Goal: Task Accomplishment & Management: Complete application form

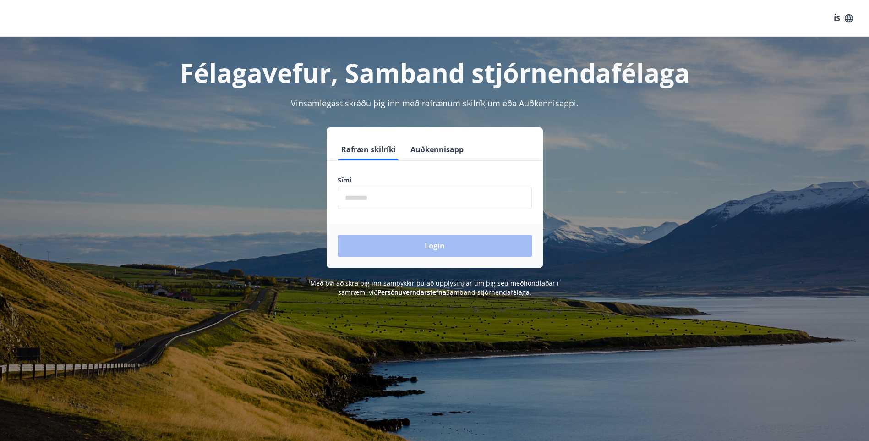
click at [369, 196] on input "phone" at bounding box center [435, 197] width 194 height 22
type input "********"
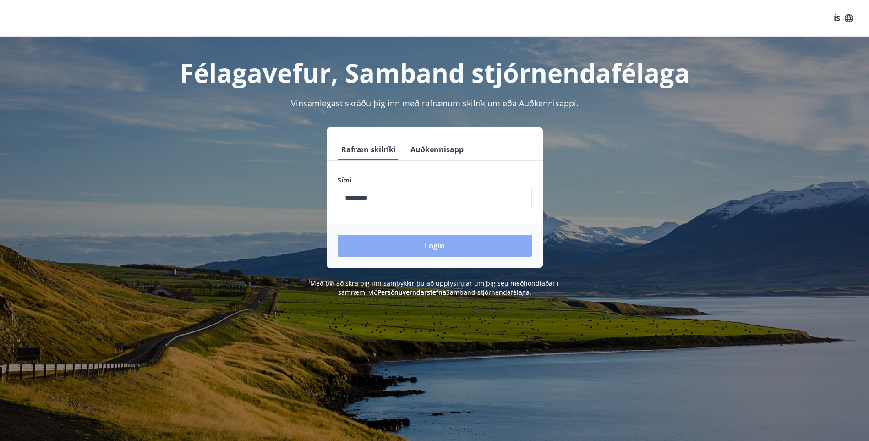
click at [420, 245] on button "Login" at bounding box center [435, 245] width 194 height 22
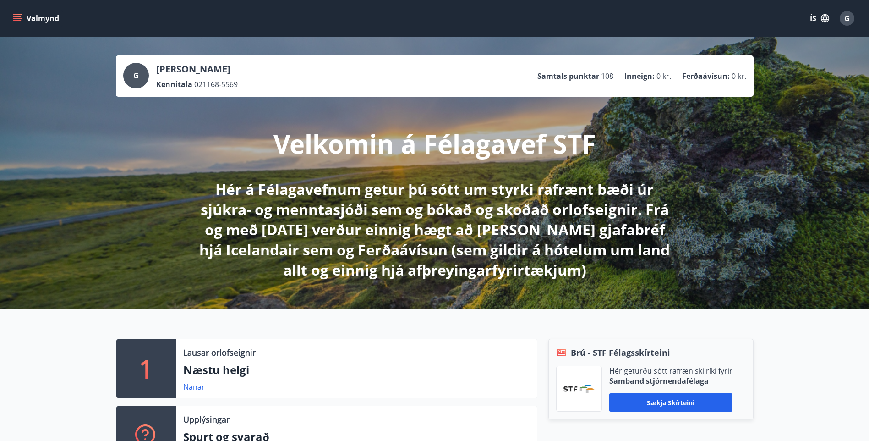
click at [139, 74] on div "G" at bounding box center [136, 76] width 26 height 26
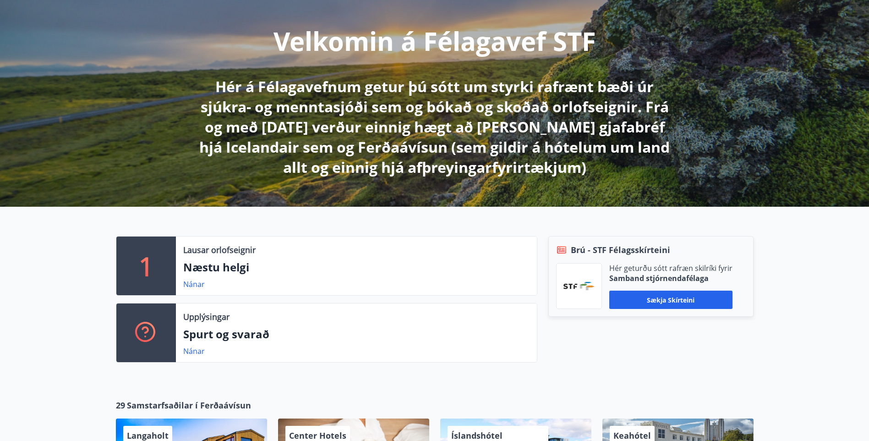
scroll to position [229, 0]
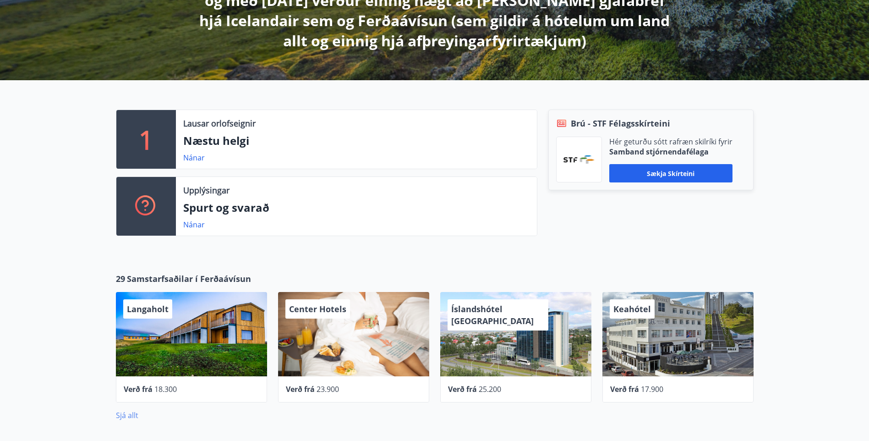
click at [129, 415] on link "Sjá allt" at bounding box center [127, 415] width 22 height 10
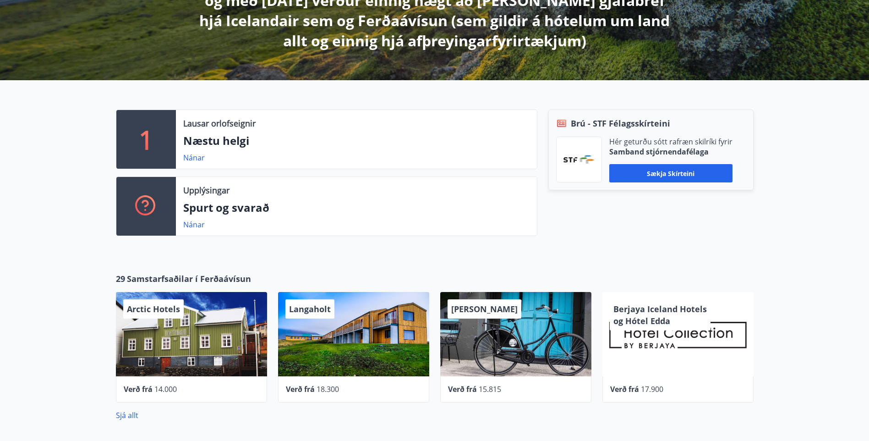
scroll to position [317, 0]
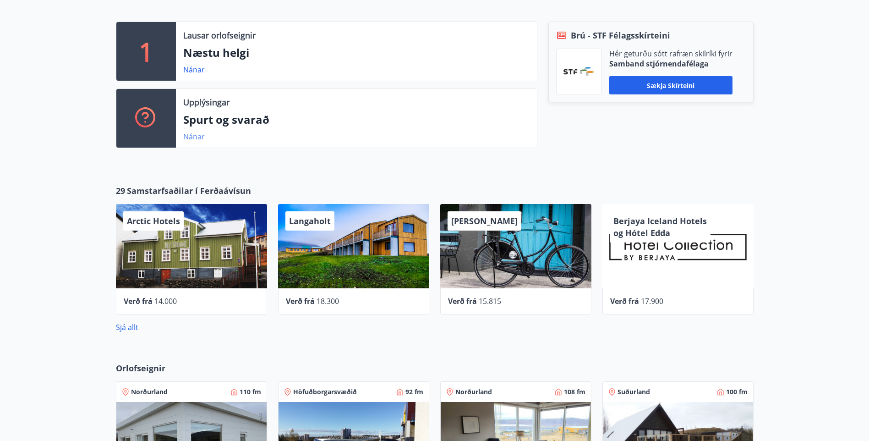
click at [194, 139] on link "Nánar" at bounding box center [194, 136] width 22 height 10
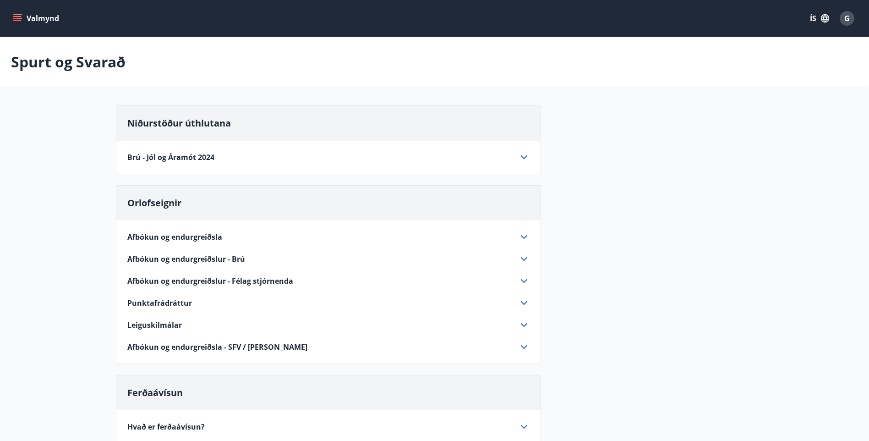
click at [11, 19] on button "Valmynd" at bounding box center [37, 18] width 52 height 16
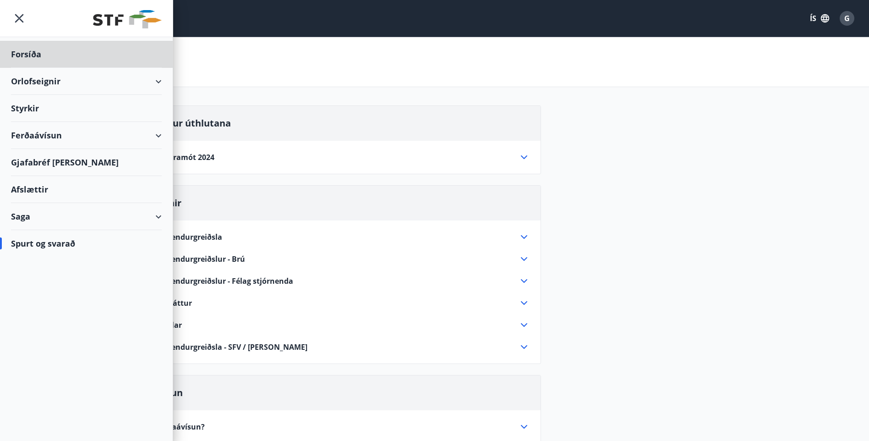
click at [33, 68] on div "Styrkir" at bounding box center [86, 54] width 151 height 27
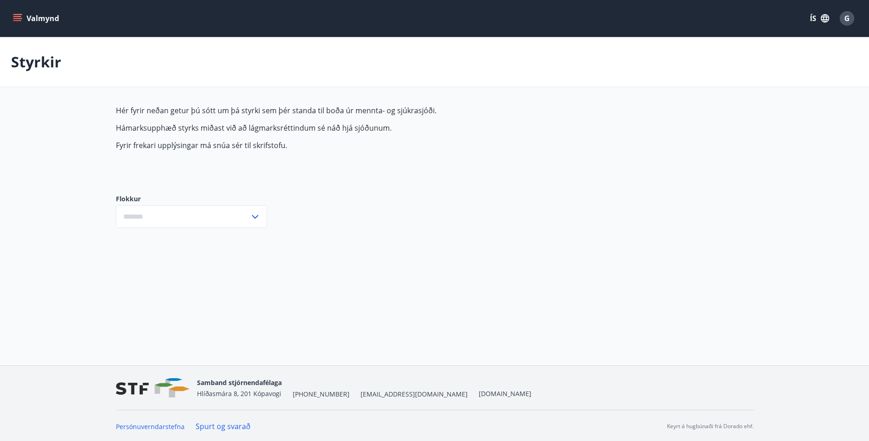
type input "***"
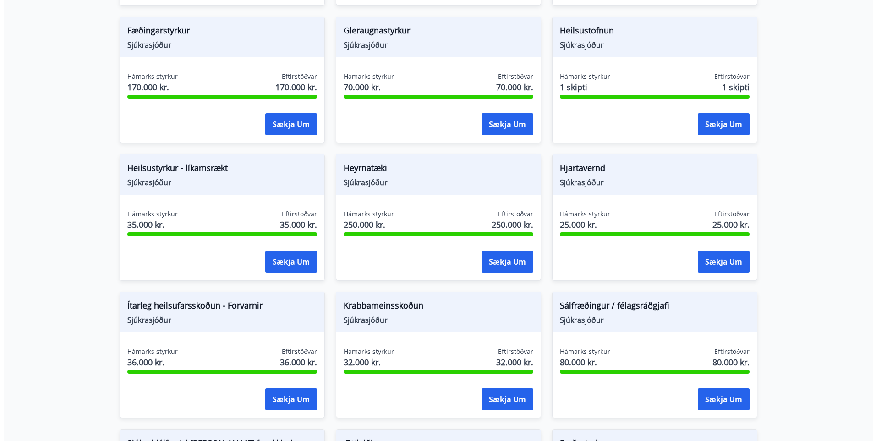
scroll to position [366, 0]
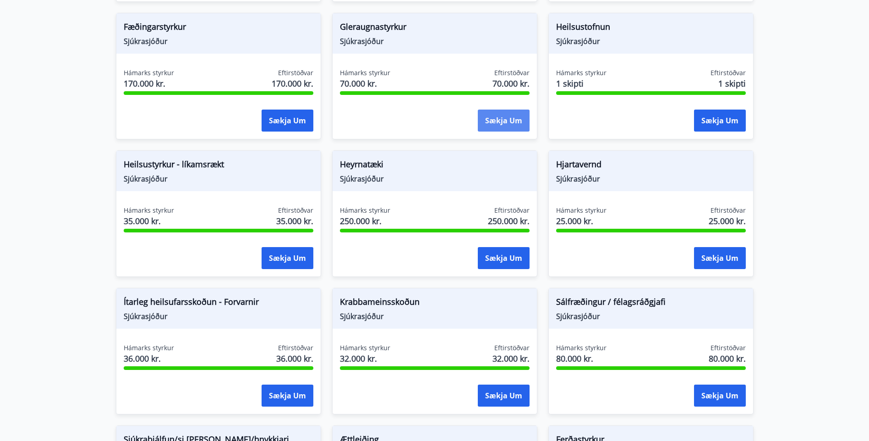
click at [498, 119] on button "Sækja um" at bounding box center [504, 120] width 52 height 22
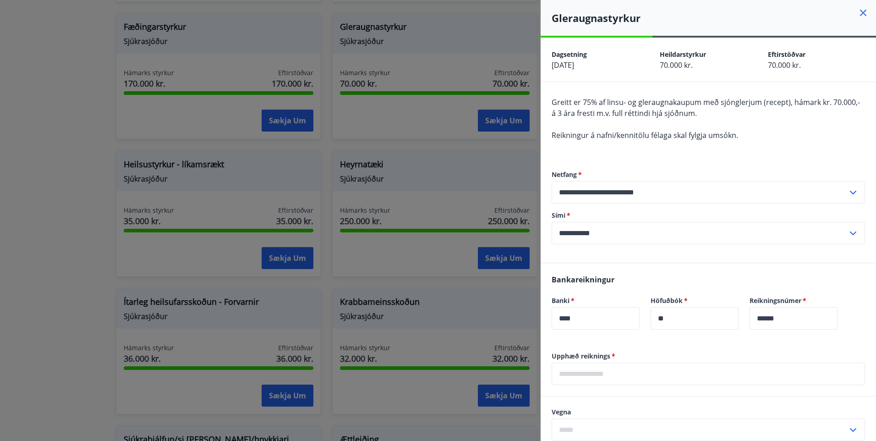
click at [623, 376] on input "text" at bounding box center [707, 373] width 313 height 22
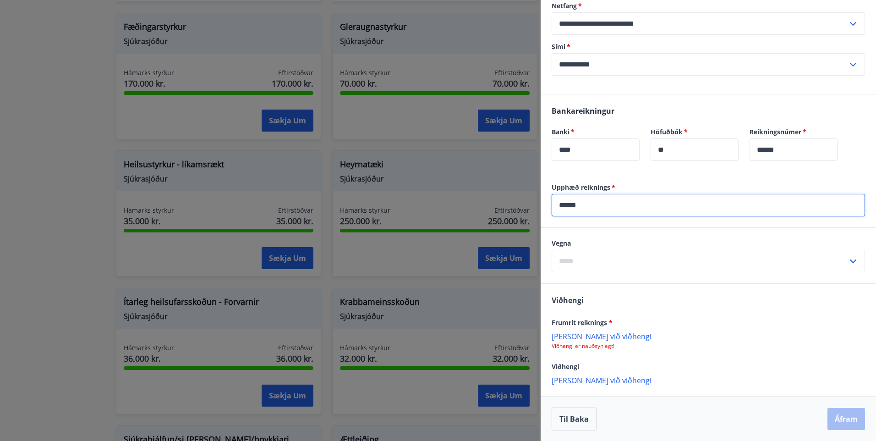
scroll to position [169, 0]
type input "******"
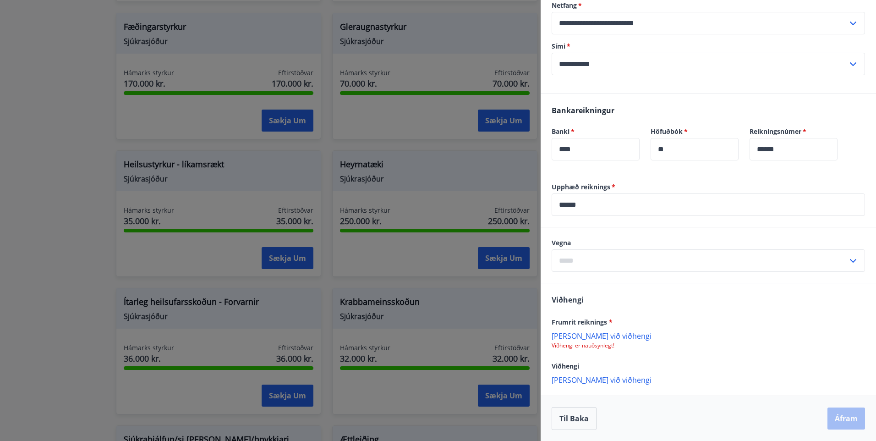
click at [850, 261] on icon at bounding box center [852, 260] width 11 height 11
click at [587, 281] on li "Gleraugu" at bounding box center [708, 280] width 312 height 16
type input "********"
click at [599, 338] on p "[PERSON_NAME] við viðhengi" at bounding box center [707, 335] width 313 height 9
click at [848, 415] on button "Áfram" at bounding box center [846, 419] width 38 height 22
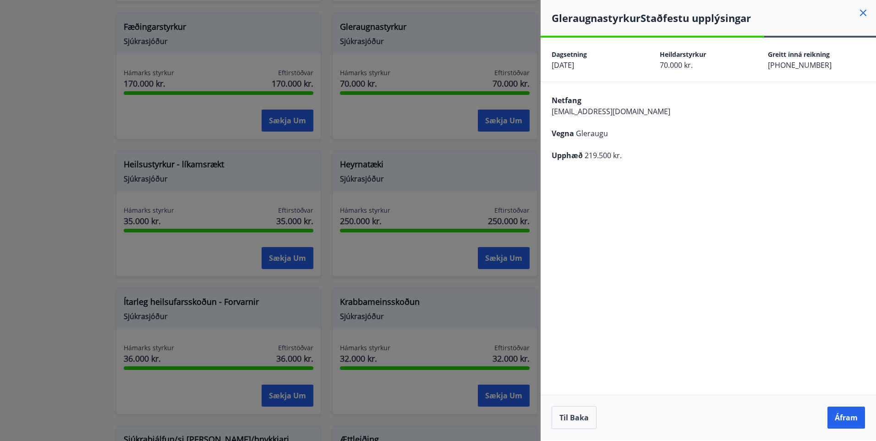
scroll to position [0, 0]
click at [848, 415] on button "Áfram" at bounding box center [846, 417] width 38 height 22
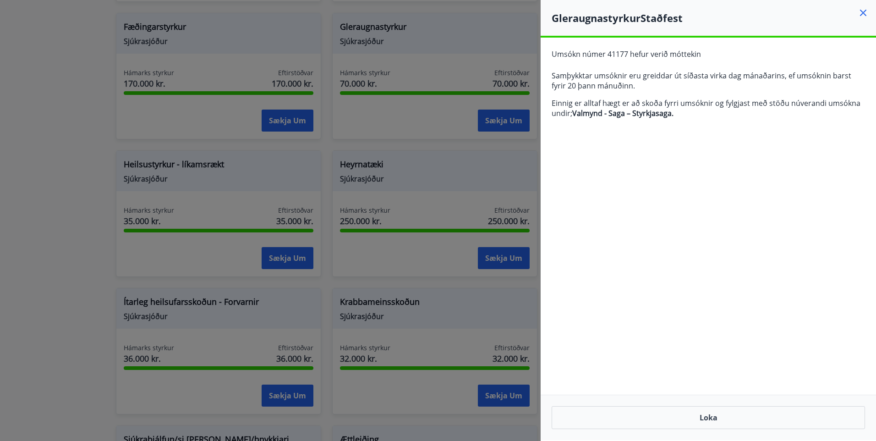
click at [864, 16] on icon at bounding box center [862, 12] width 11 height 11
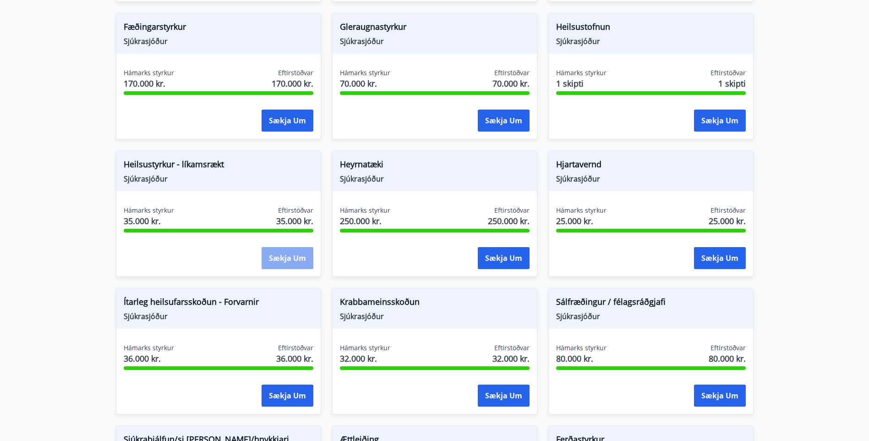
click at [276, 257] on button "Sækja um" at bounding box center [288, 258] width 52 height 22
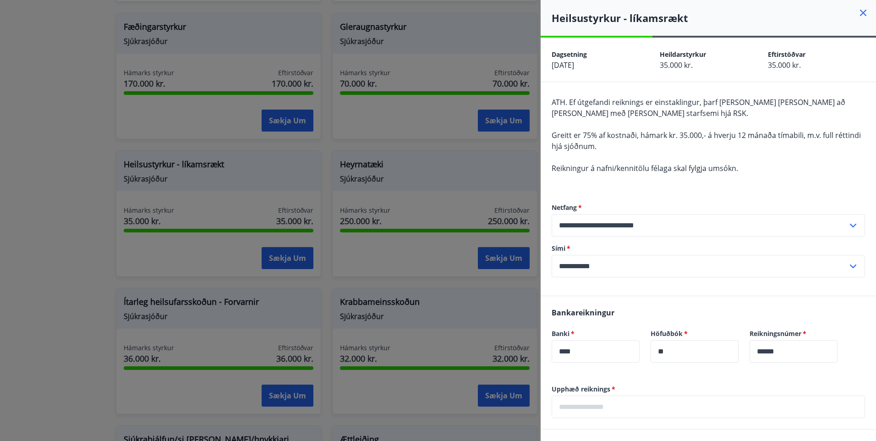
click at [857, 11] on icon at bounding box center [862, 12] width 11 height 11
